Goal: Task Accomplishment & Management: Complete application form

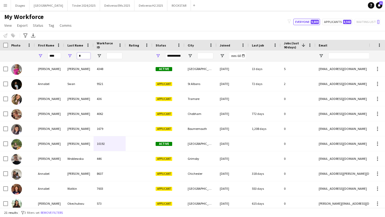
click at [86, 58] on input "*" at bounding box center [83, 56] width 13 height 6
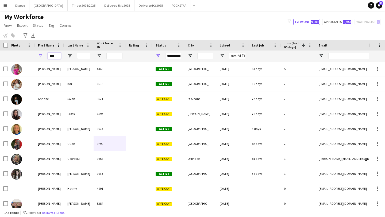
drag, startPoint x: 60, startPoint y: 58, endPoint x: 0, endPoint y: 34, distance: 65.2
click at [0, 34] on main "My Workforce View Views Default view Deliveroo New view Update view Delete view…" at bounding box center [192, 110] width 385 height 199
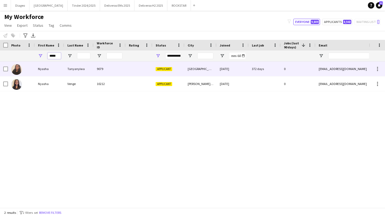
type input "*****"
click at [69, 70] on div "Tanyanyiwa" at bounding box center [78, 69] width 29 height 15
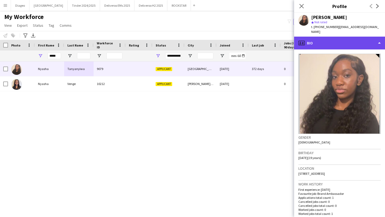
click at [346, 43] on div "profile Bio" at bounding box center [339, 43] width 91 height 13
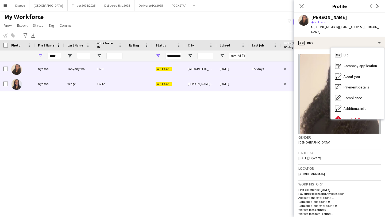
click at [215, 84] on div "[PERSON_NAME][GEOGRAPHIC_DATA]" at bounding box center [201, 84] width 32 height 15
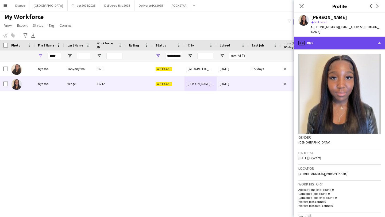
click at [353, 37] on div "profile Bio" at bounding box center [339, 43] width 91 height 13
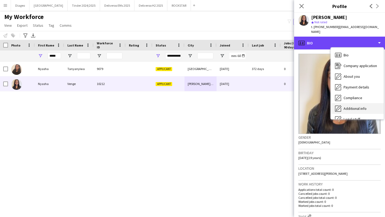
scroll to position [29, 0]
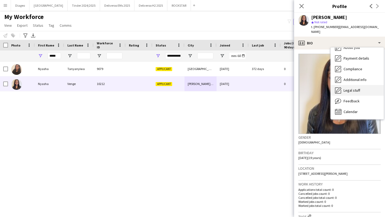
click at [361, 87] on div "Legal stuff Legal stuff" at bounding box center [357, 90] width 53 height 11
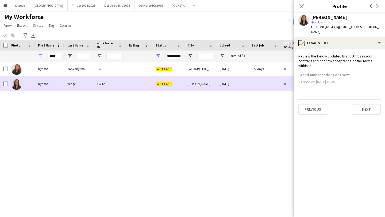
click at [253, 81] on div at bounding box center [265, 84] width 32 height 15
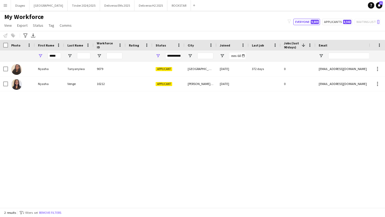
click at [311, 104] on div "[PERSON_NAME] 9079 Applicant [GEOGRAPHIC_DATA] [DATE] 372 days 0 [EMAIL_ADDRESS…" at bounding box center [184, 135] width 369 height 146
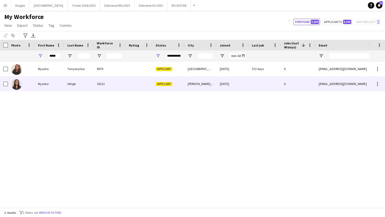
click at [312, 87] on div "0" at bounding box center [298, 84] width 35 height 15
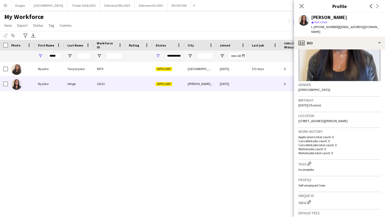
scroll to position [135, 0]
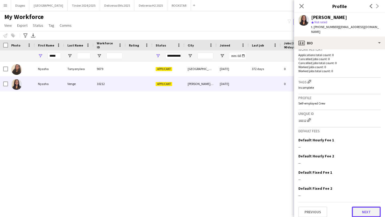
click at [366, 209] on button "Next" at bounding box center [366, 212] width 29 height 11
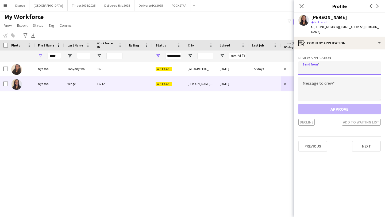
click at [330, 64] on input "email" at bounding box center [340, 67] width 82 height 13
paste input "**********"
type input "**********"
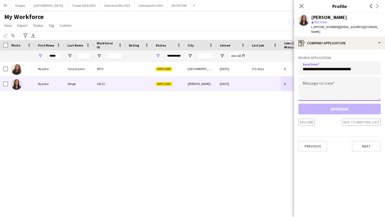
click at [325, 83] on textarea at bounding box center [340, 89] width 82 height 24
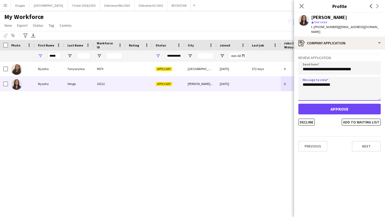
type textarea "**********"
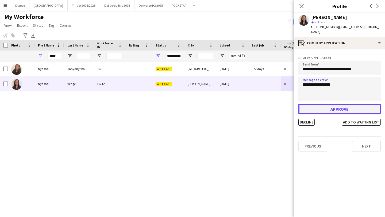
click at [332, 105] on button "Approve" at bounding box center [340, 109] width 82 height 11
